Goal: Communication & Community: Answer question/provide support

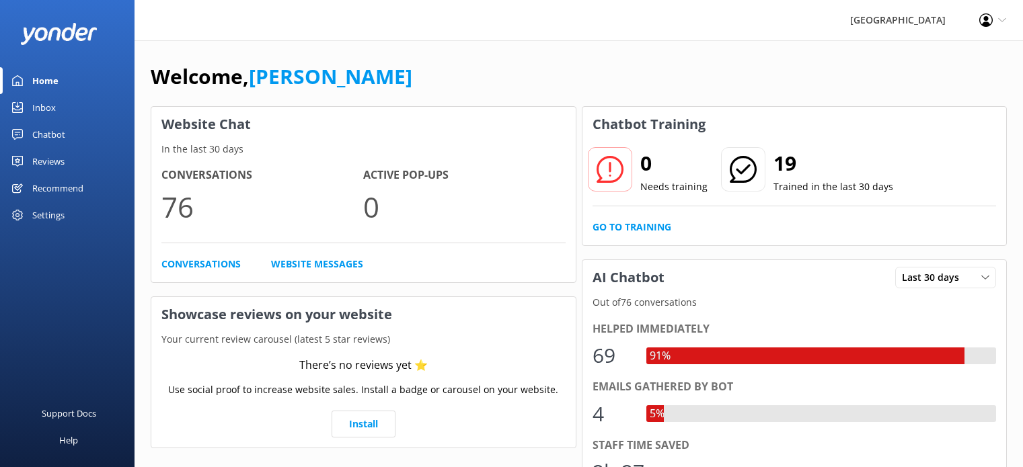
scroll to position [415, 0]
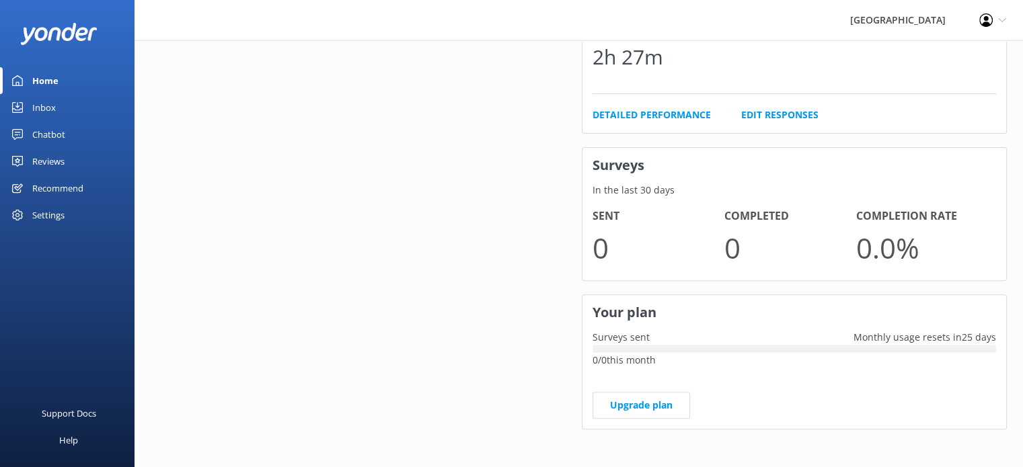
click at [39, 78] on div "Home" at bounding box center [45, 80] width 26 height 27
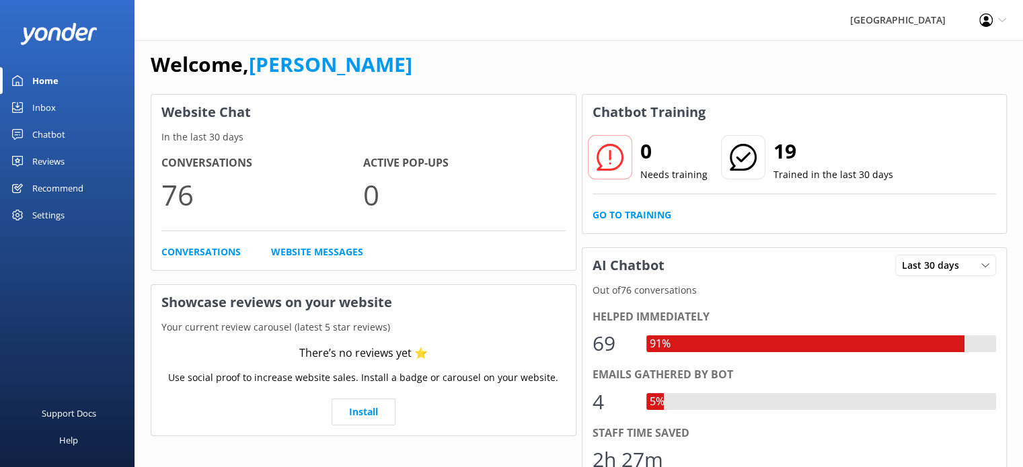
scroll to position [0, 0]
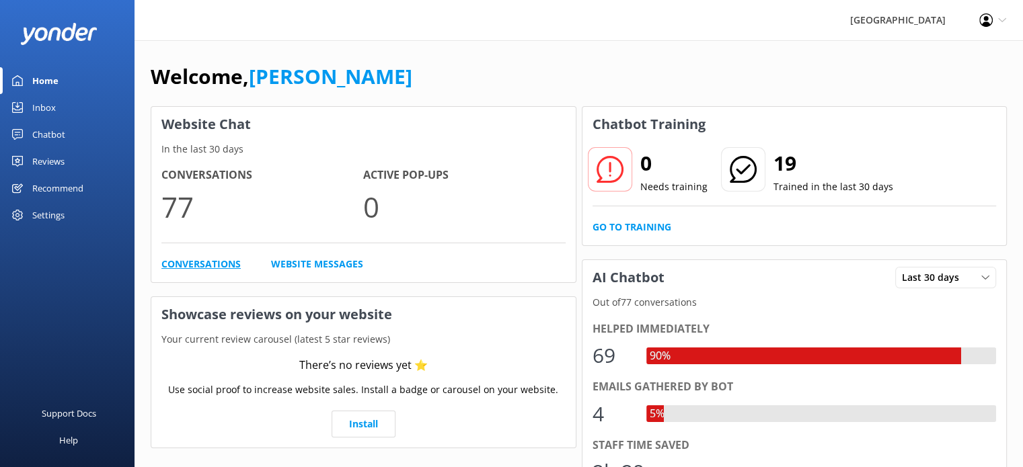
click at [204, 263] on link "Conversations" at bounding box center [200, 264] width 79 height 15
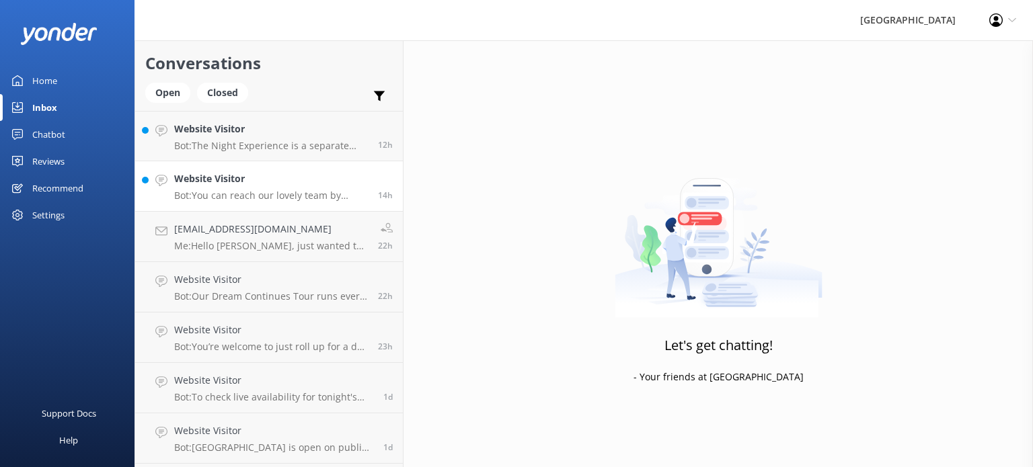
click at [334, 193] on p "Bot: You can reach our lovely team by calling [PHONE_NUMBER] or emailing [EMAIL…" at bounding box center [271, 196] width 194 height 12
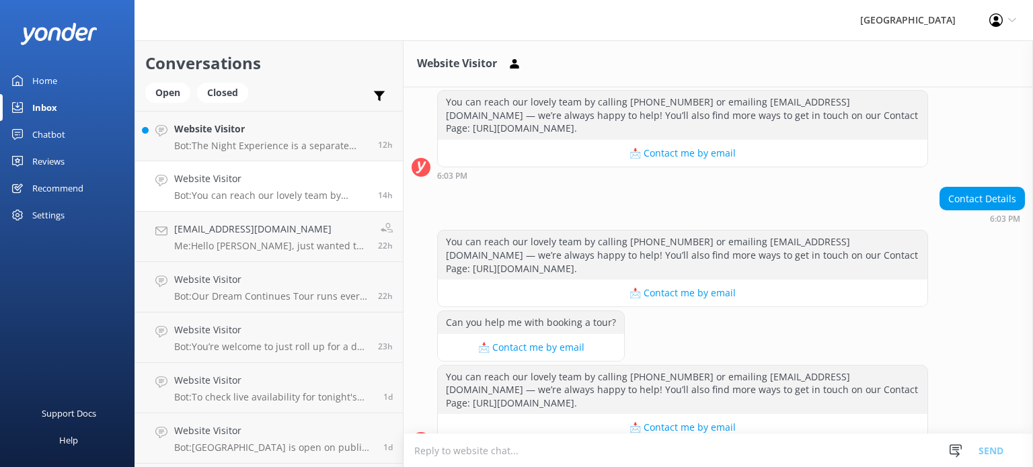
scroll to position [255, 0]
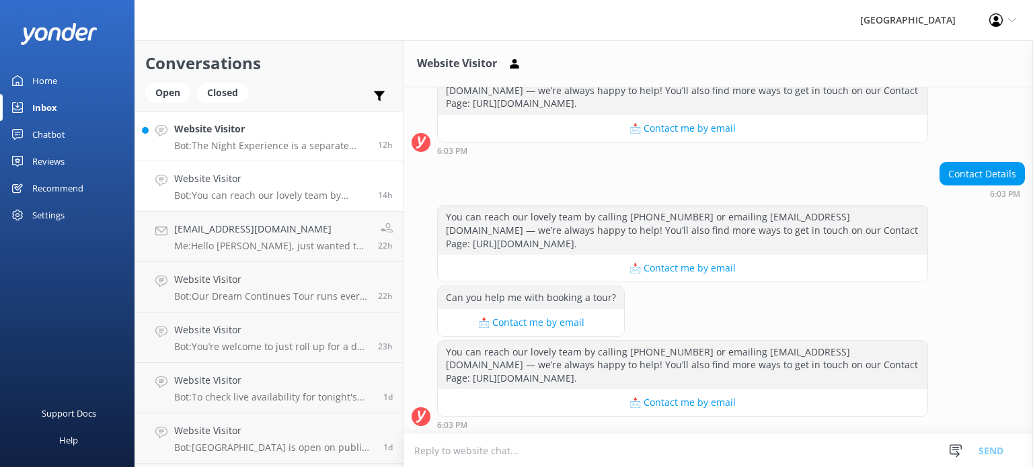
click at [245, 126] on h4 "Website Visitor" at bounding box center [271, 129] width 194 height 15
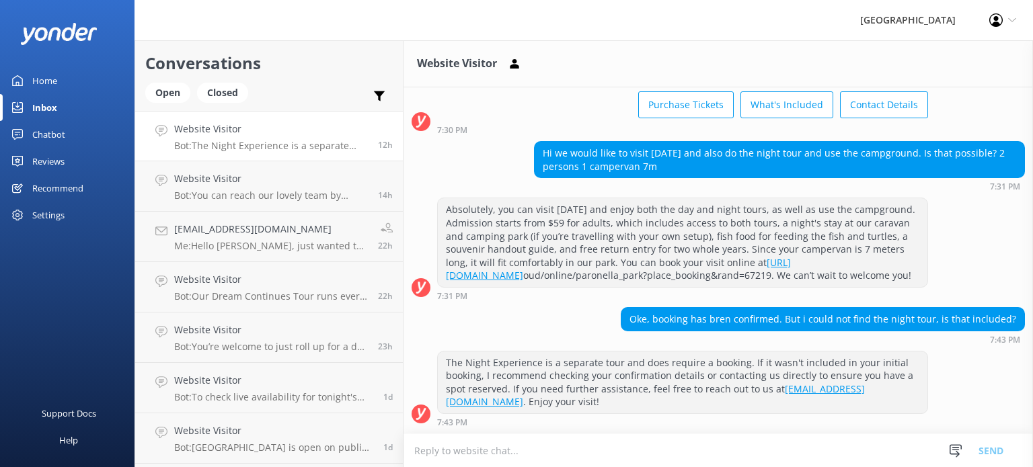
scroll to position [89, 0]
